Goal: Register for event/course: Register for event/course

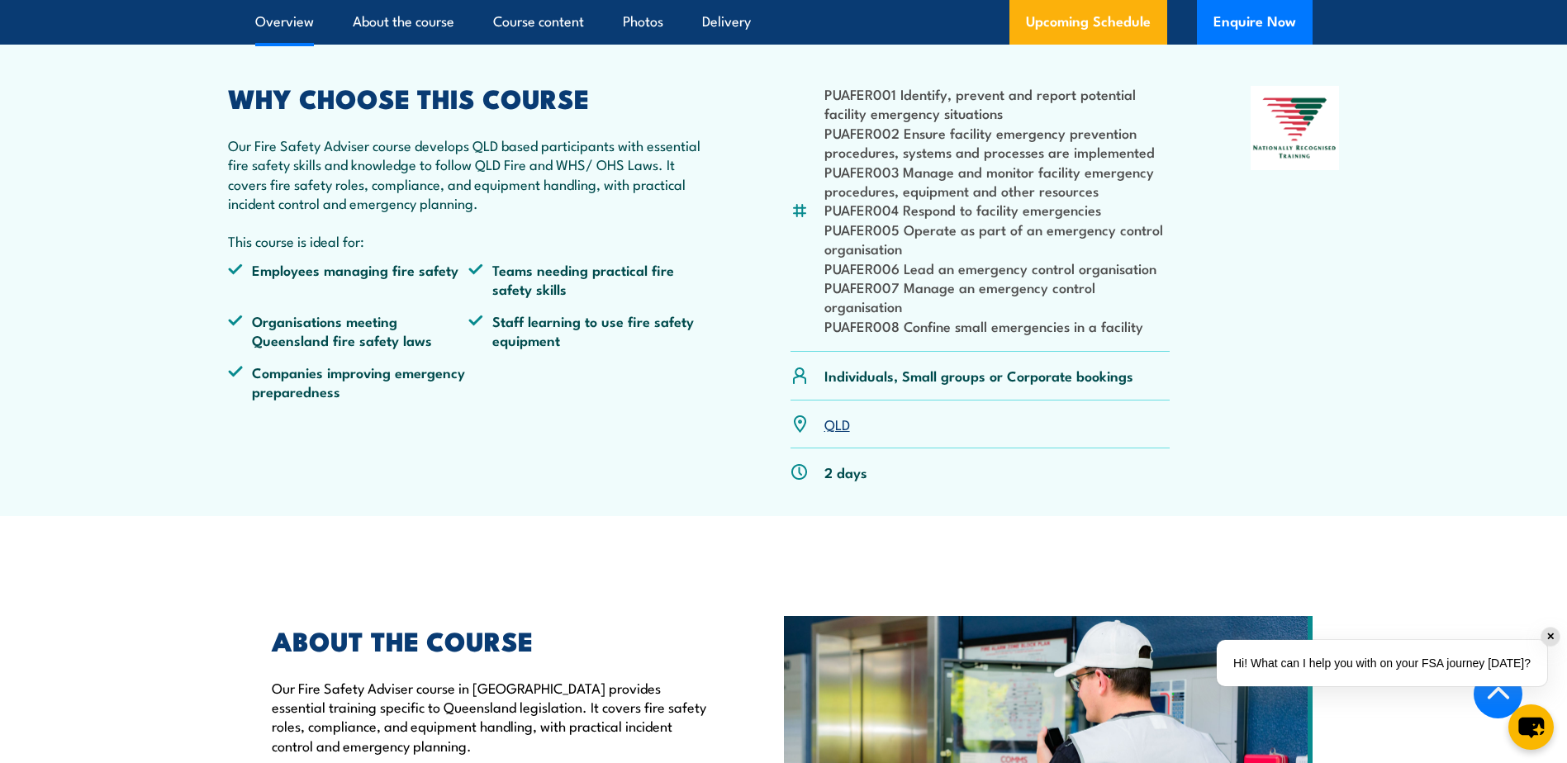
scroll to position [496, 0]
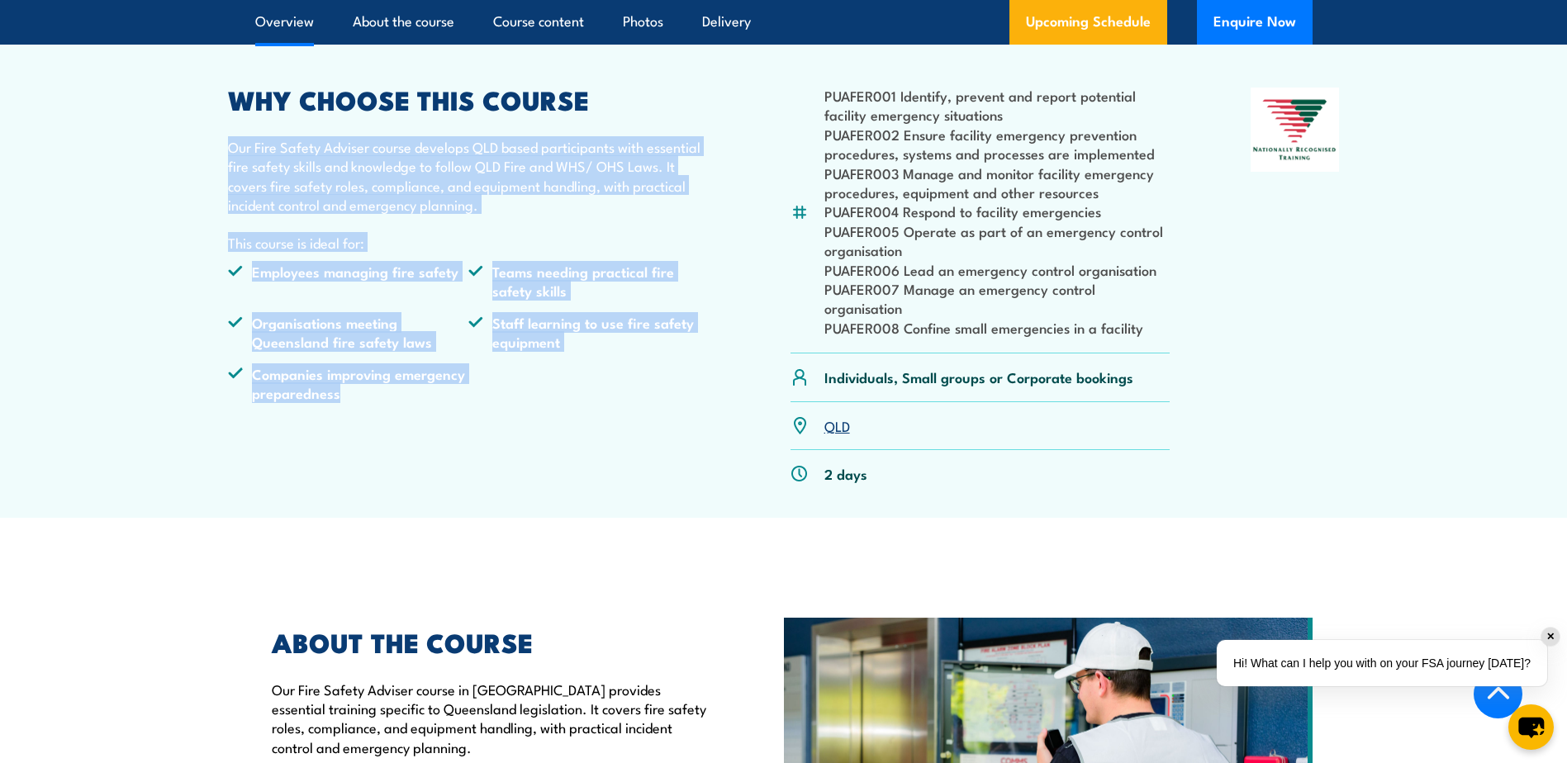
drag, startPoint x: 339, startPoint y: 456, endPoint x: 169, endPoint y: 156, distance: 344.7
click at [169, 156] on section "PUAFER001 Identify, prevent and report potential facility emergency situations …" at bounding box center [783, 270] width 1567 height 496
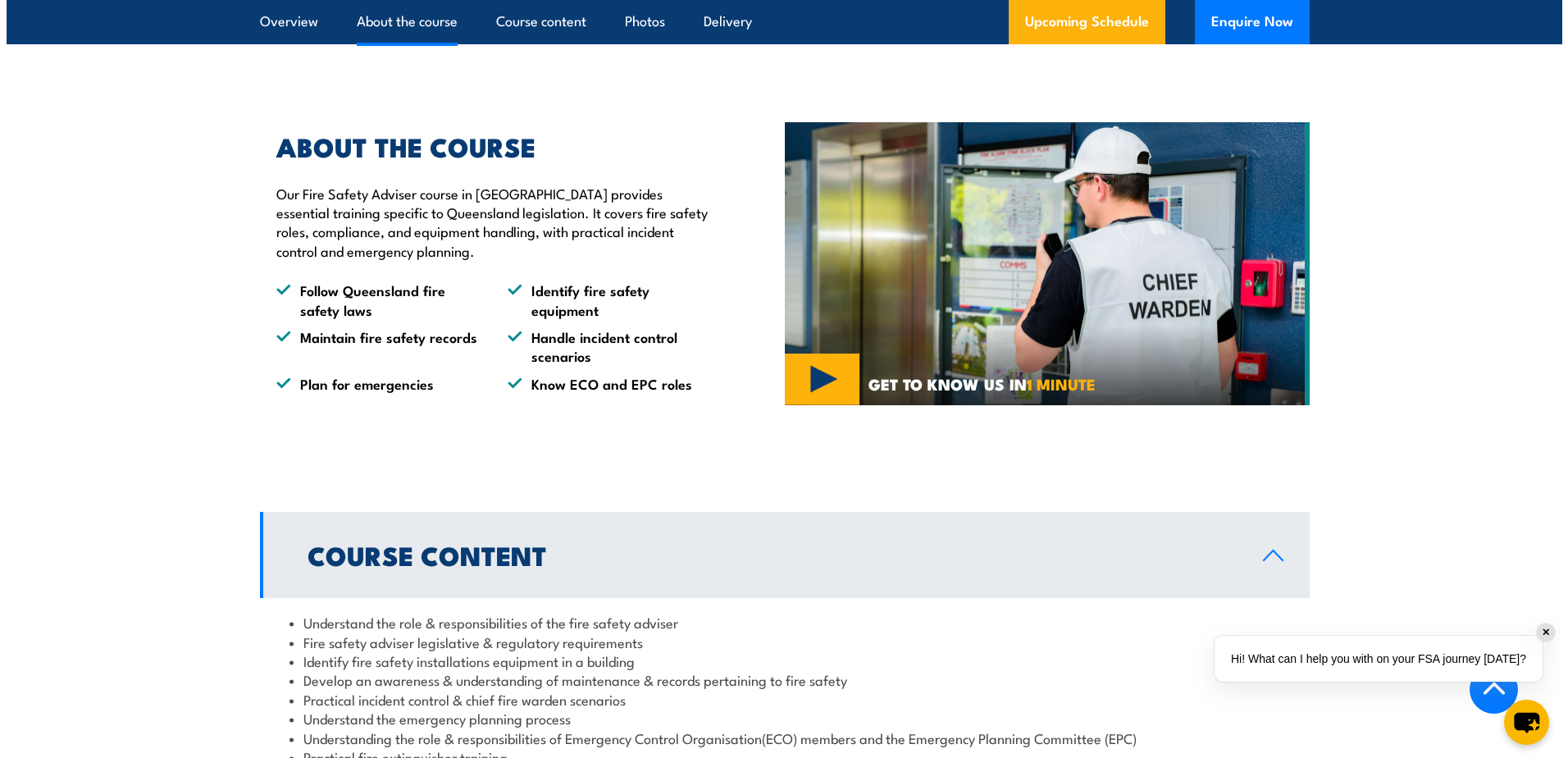
scroll to position [985, 0]
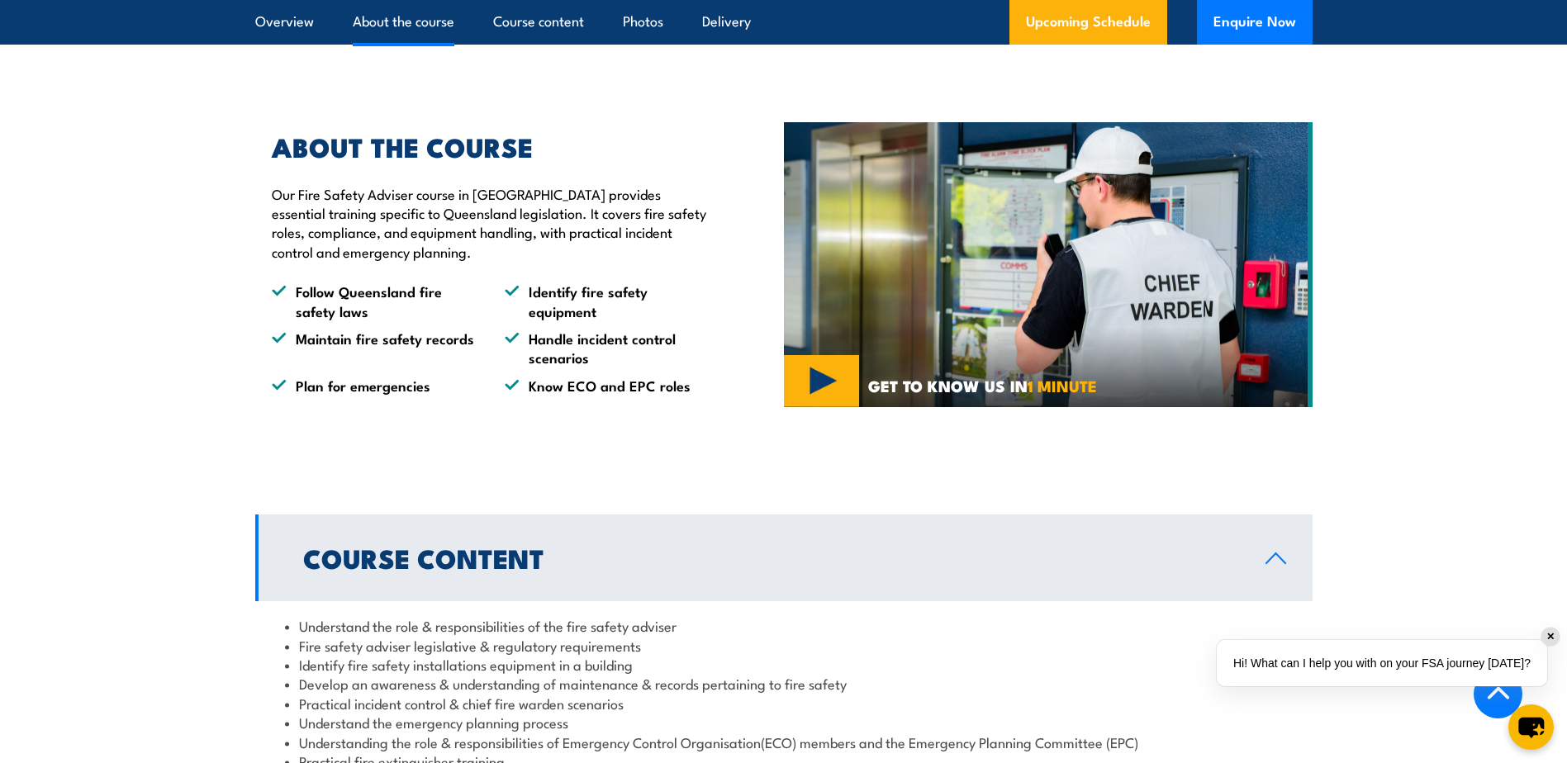
click at [828, 408] on img at bounding box center [1048, 265] width 529 height 286
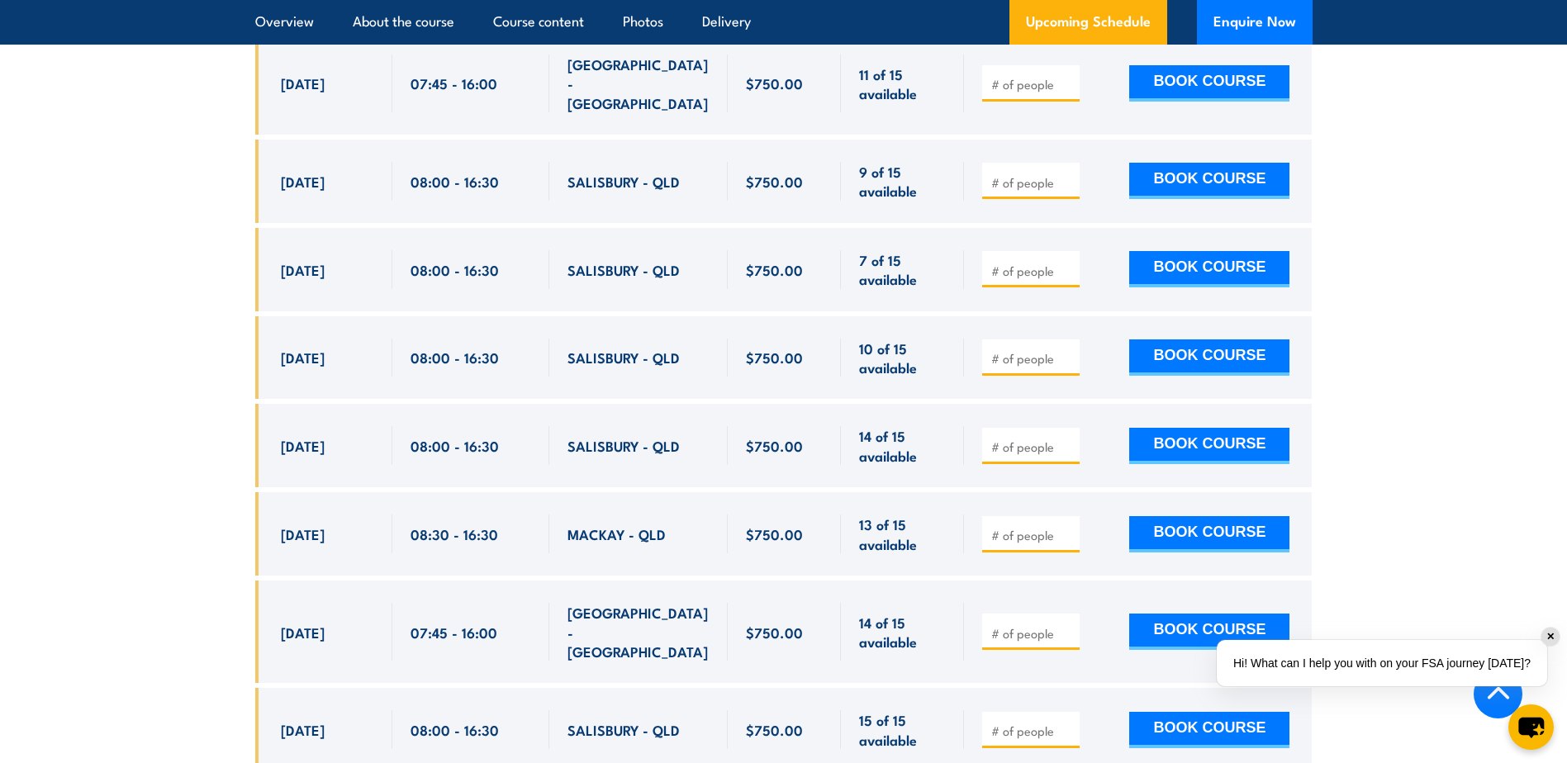
scroll to position [2920, 0]
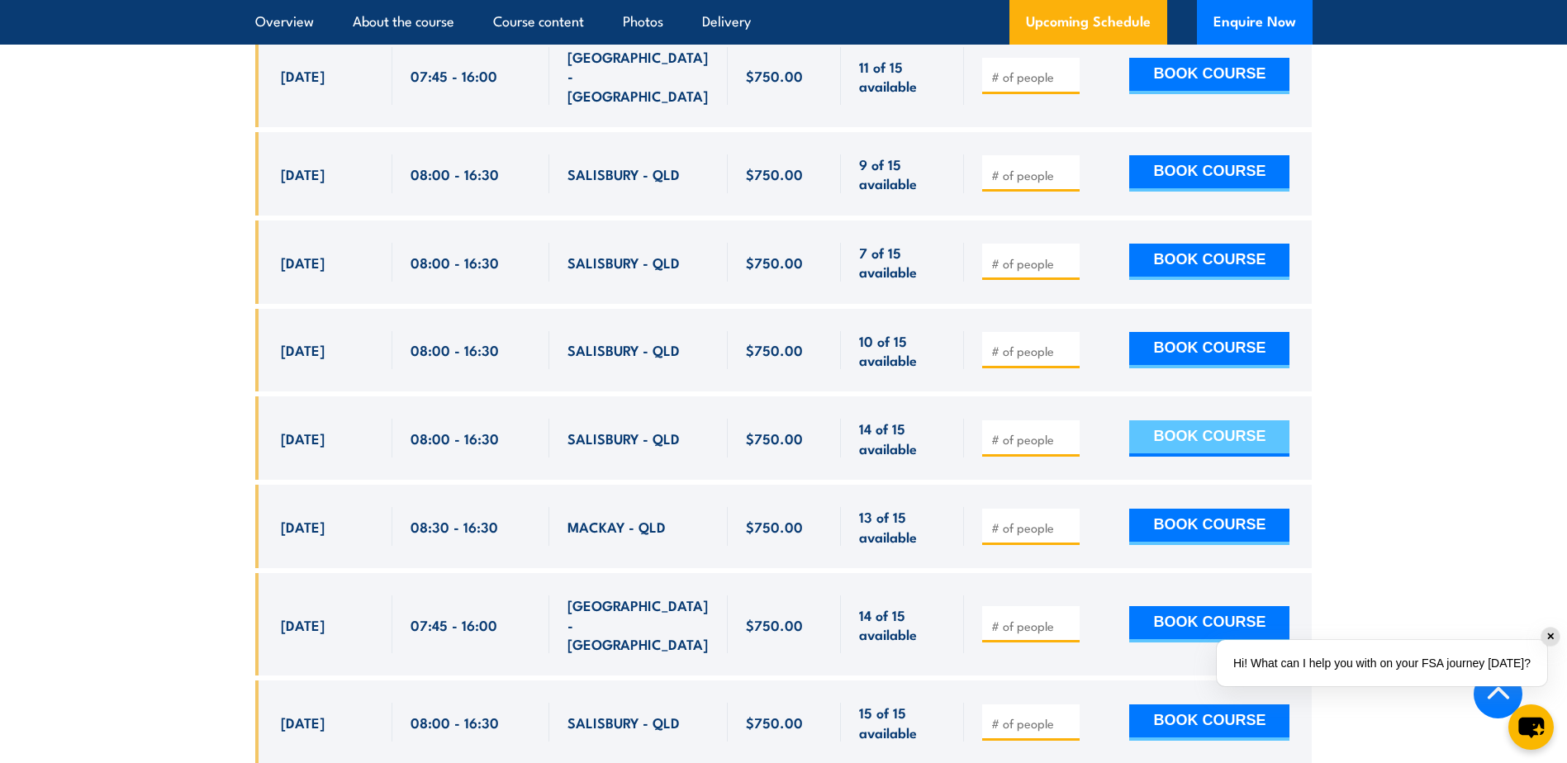
click at [1164, 426] on button "BOOK COURSE" at bounding box center [1209, 438] width 160 height 36
type input "1"
click at [1162, 423] on button "BOOK COURSE" at bounding box center [1209, 438] width 160 height 36
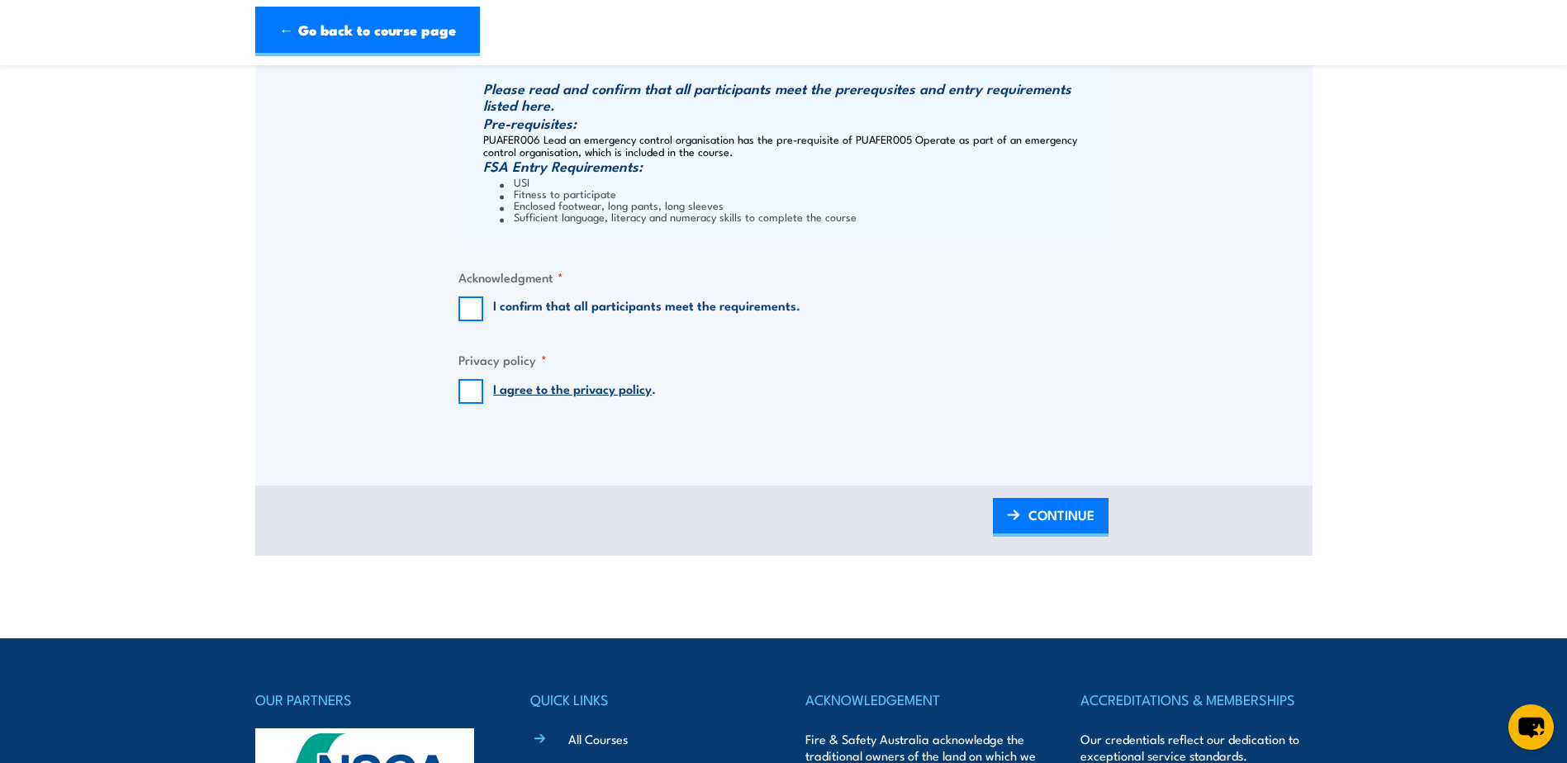
scroll to position [1322, 0]
